Goal: Transaction & Acquisition: Subscribe to service/newsletter

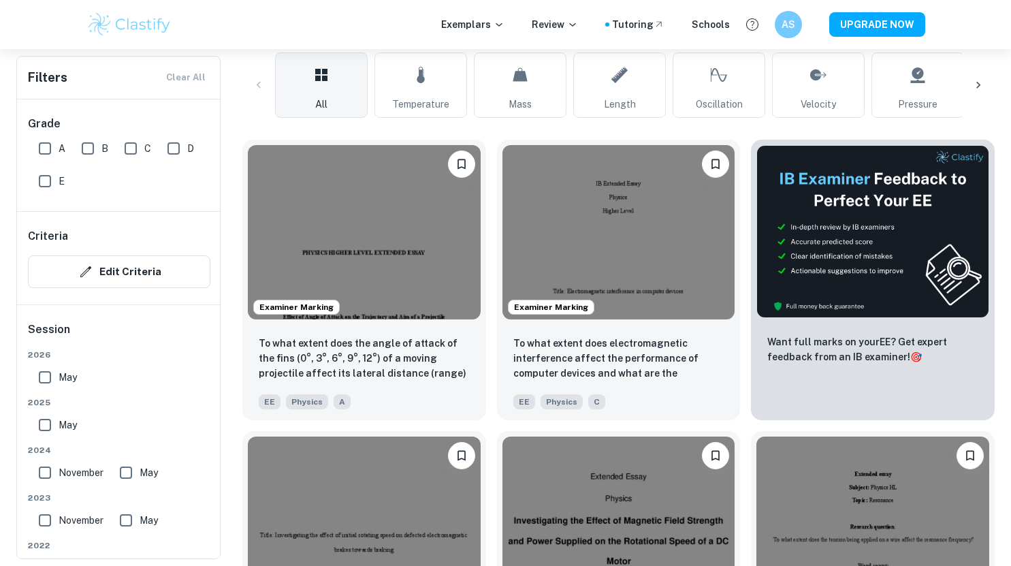
scroll to position [328, 0]
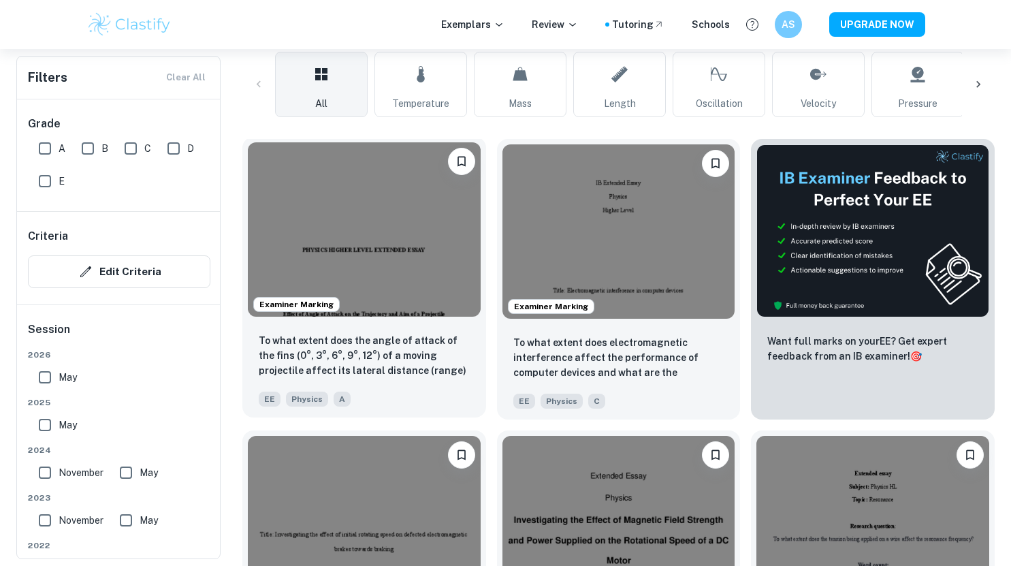
click at [412, 253] on img at bounding box center [364, 229] width 233 height 174
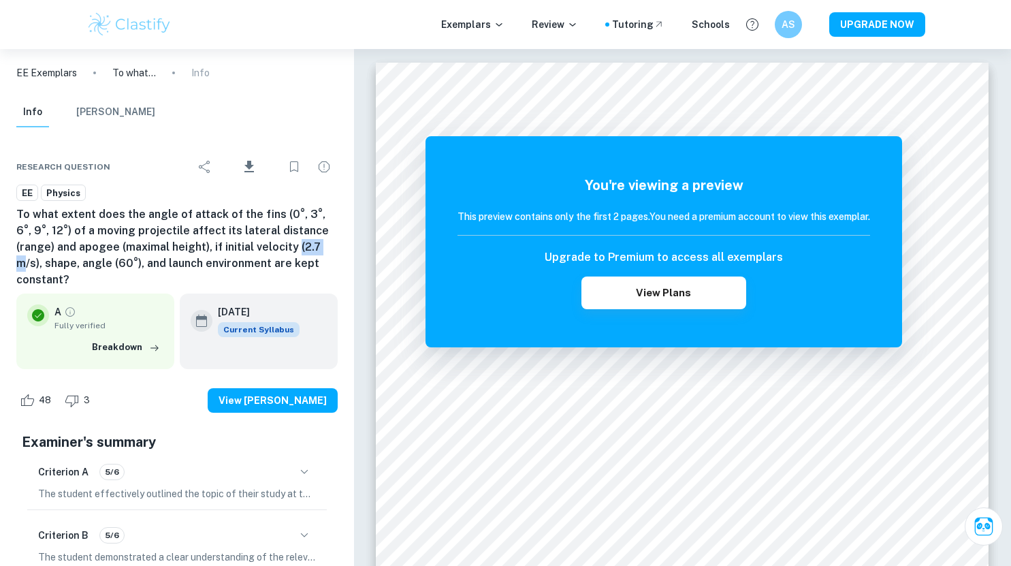
drag, startPoint x: 254, startPoint y: 244, endPoint x: 280, endPoint y: 250, distance: 26.6
click at [280, 250] on h6 "To what extent does the angle of attack of the fins (0°, 3°, 6°, 9°, 12°) of a …" at bounding box center [176, 247] width 321 height 82
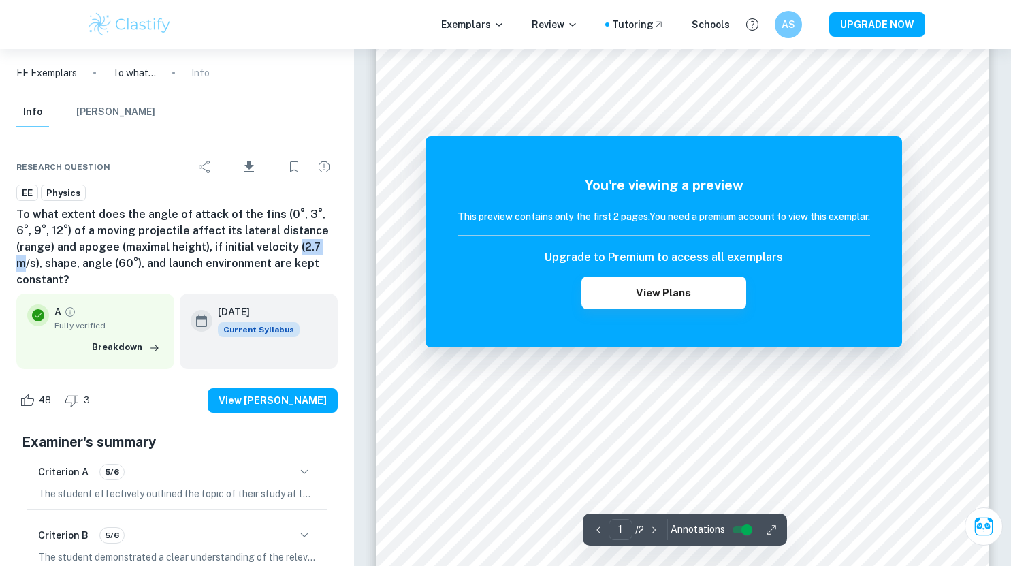
scroll to position [187, 0]
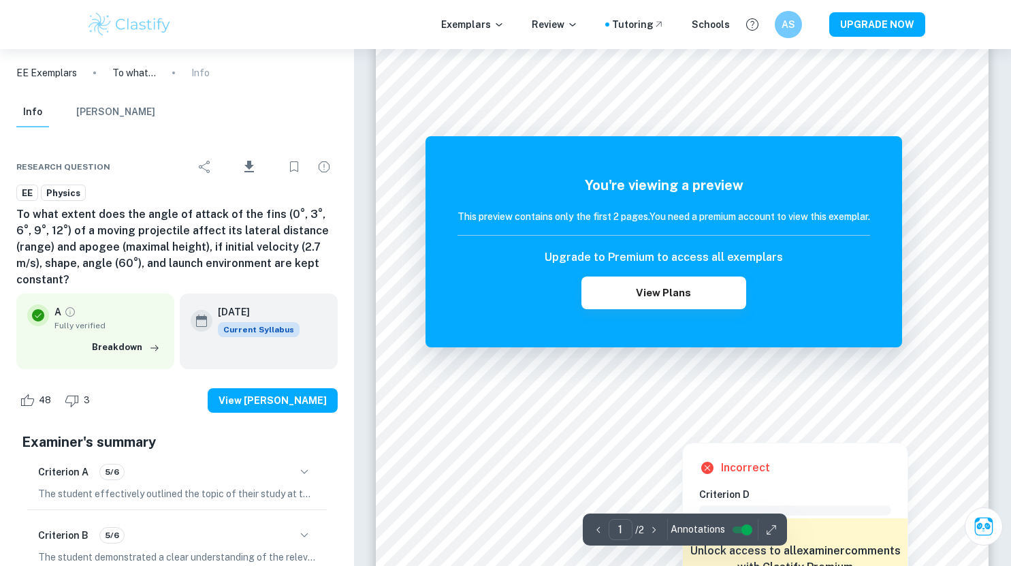
click at [686, 434] on div at bounding box center [683, 432] width 24 height 14
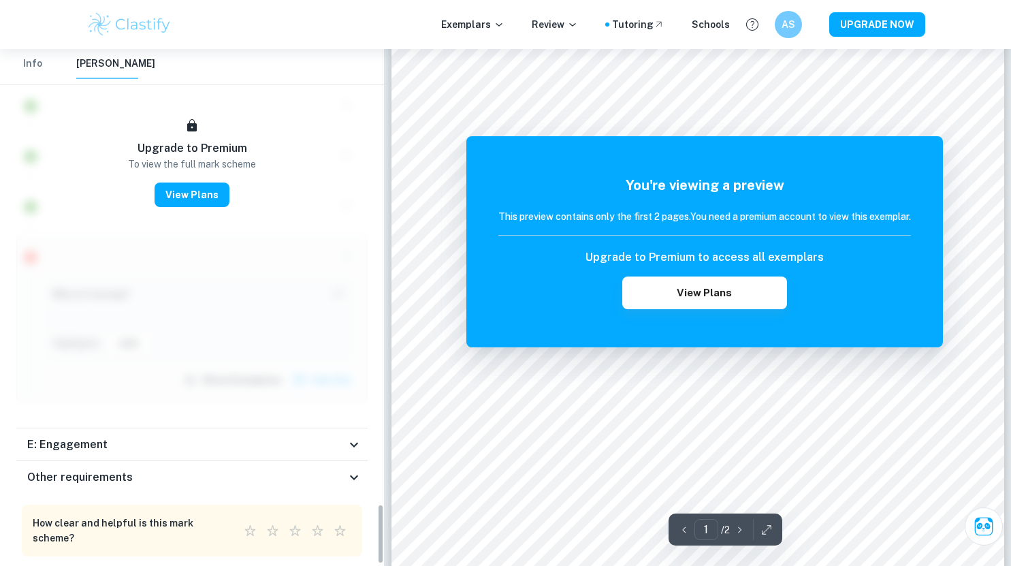
scroll to position [3918, 0]
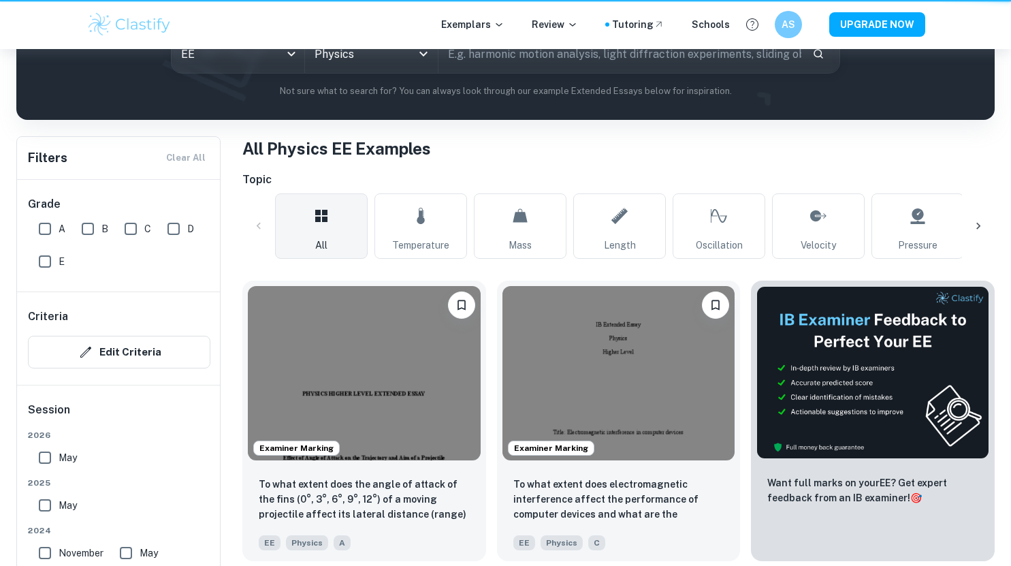
scroll to position [328, 0]
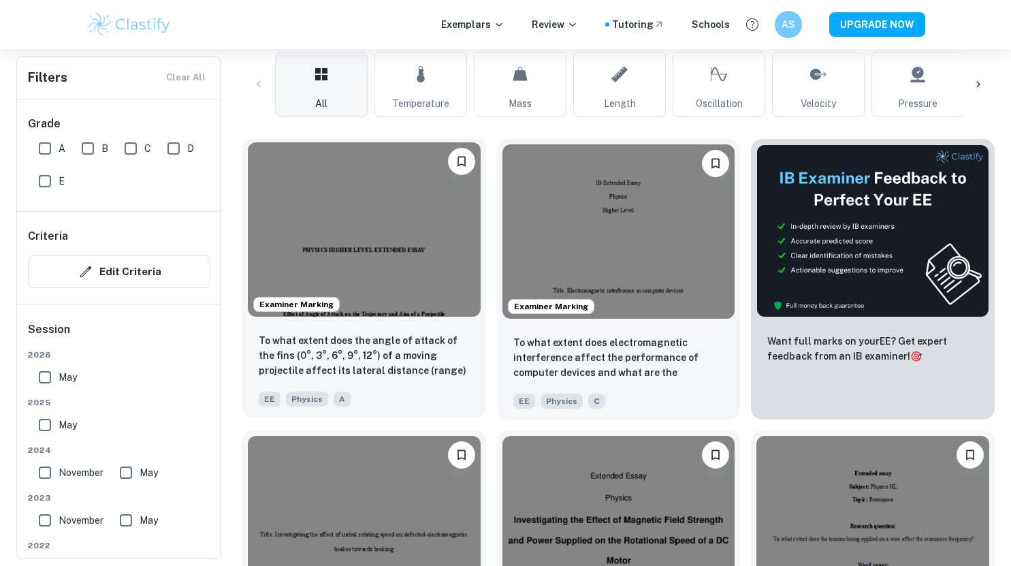
click at [326, 198] on img at bounding box center [364, 229] width 233 height 174
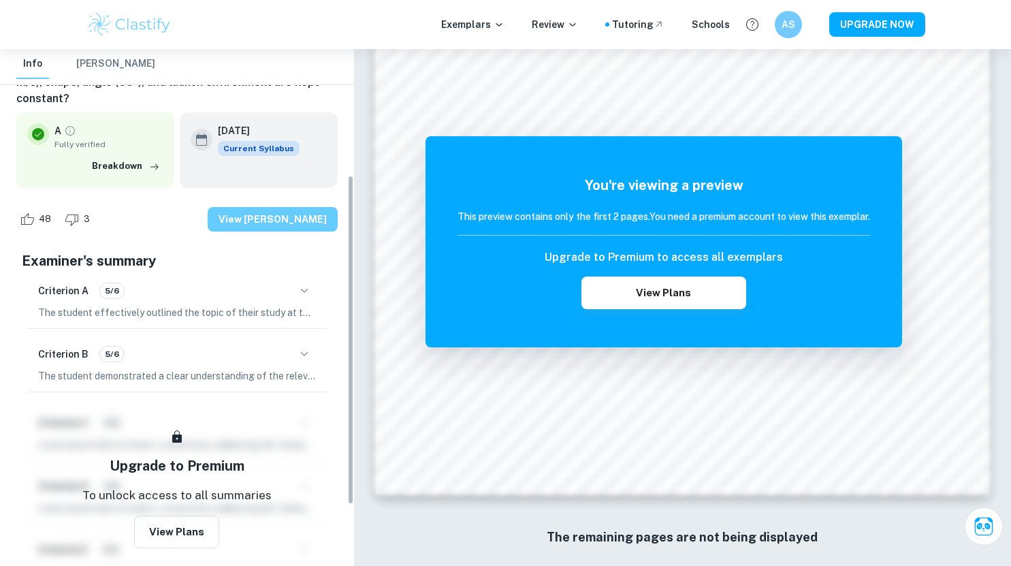
scroll to position [217, 0]
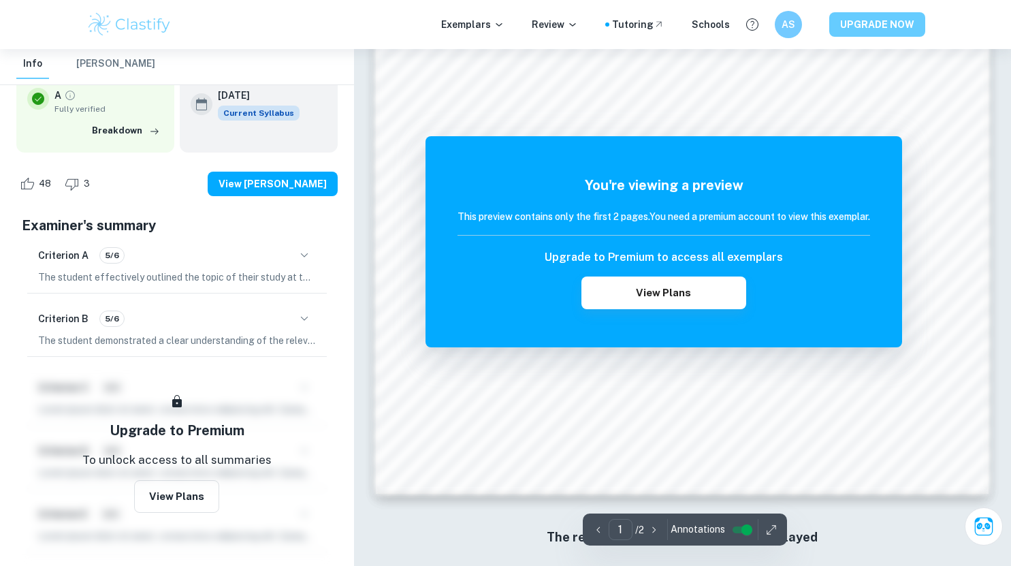
click at [852, 28] on button "UPGRADE NOW" at bounding box center [877, 24] width 96 height 25
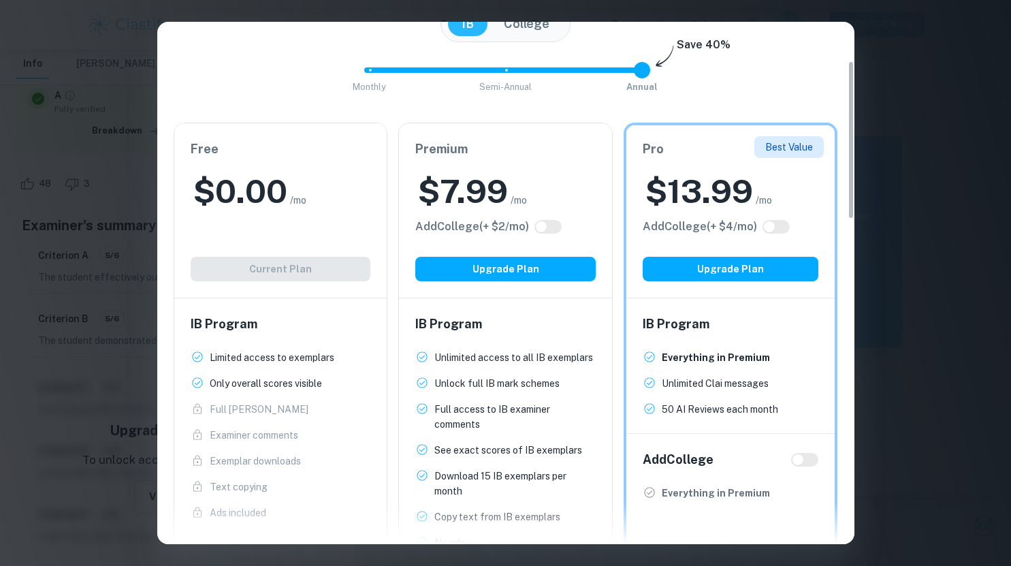
scroll to position [120, 0]
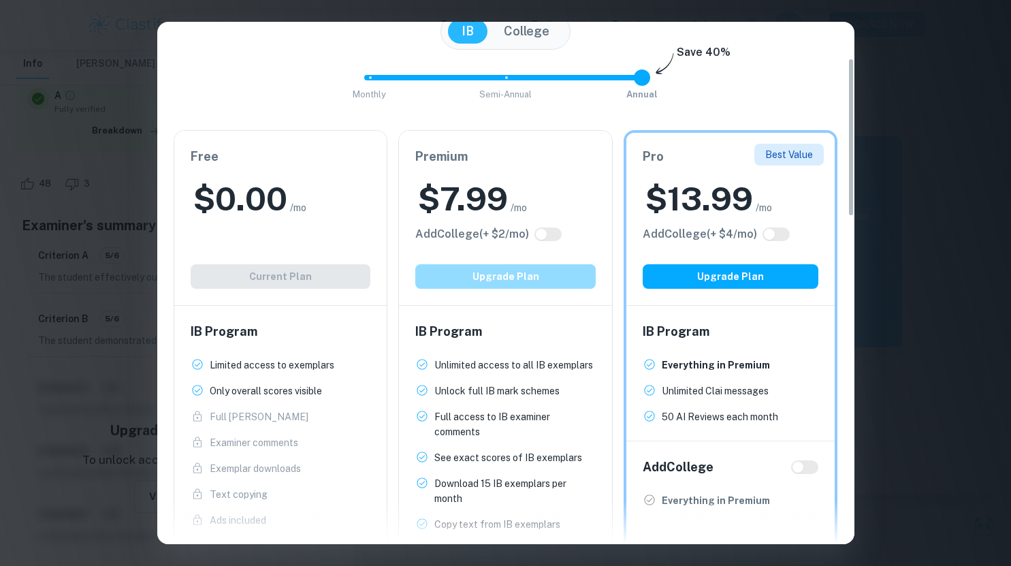
click at [523, 272] on button "Upgrade Plan" at bounding box center [505, 276] width 180 height 25
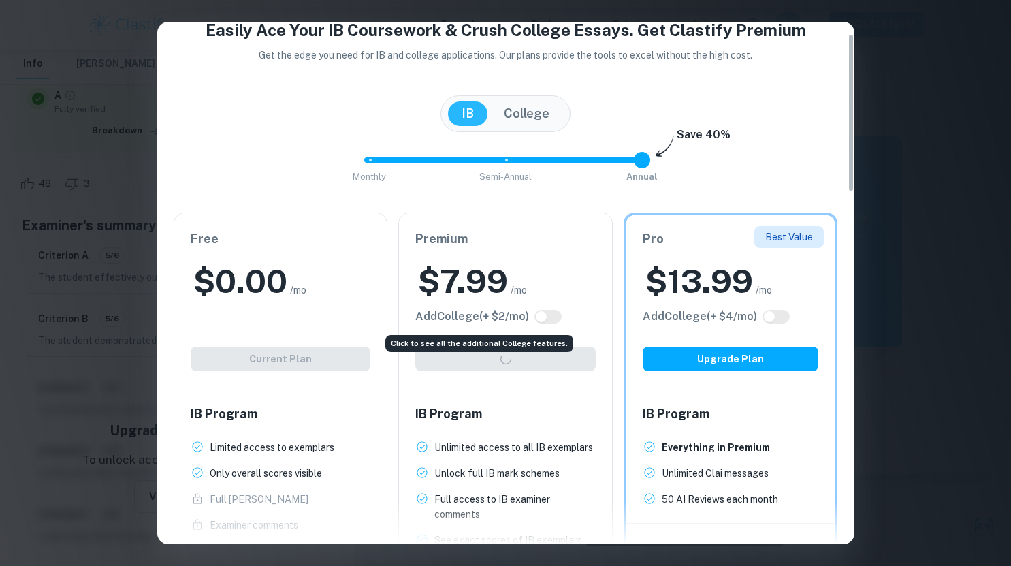
scroll to position [1182, 0]
